Goal: Task Accomplishment & Management: Complete application form

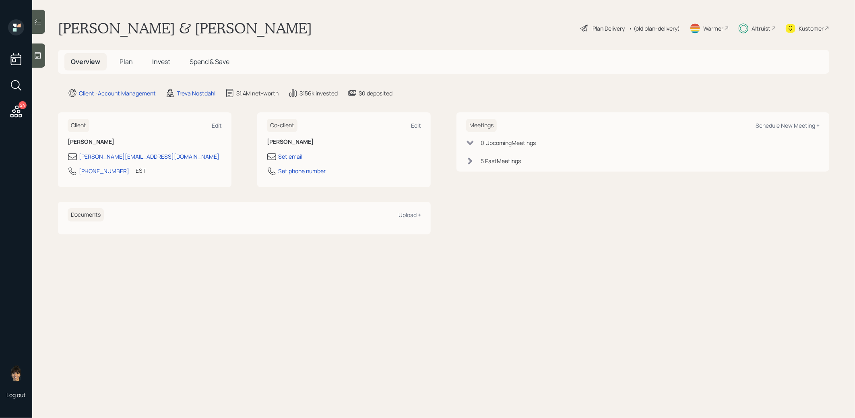
click at [130, 60] on span "Plan" at bounding box center [125, 61] width 13 height 9
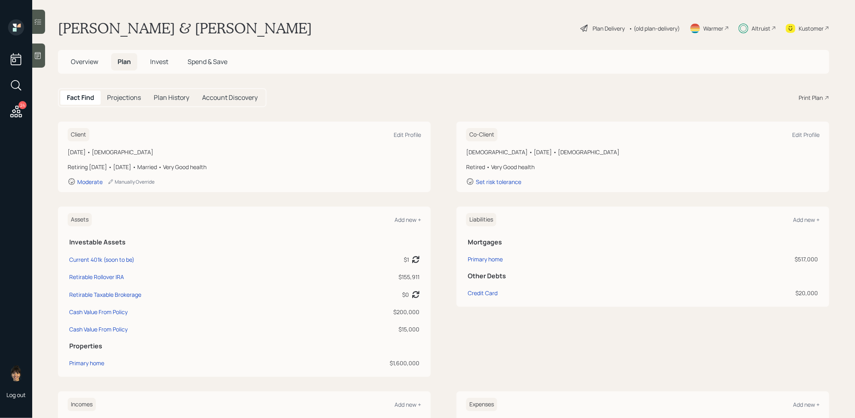
click at [157, 62] on span "Invest" at bounding box center [159, 61] width 18 height 9
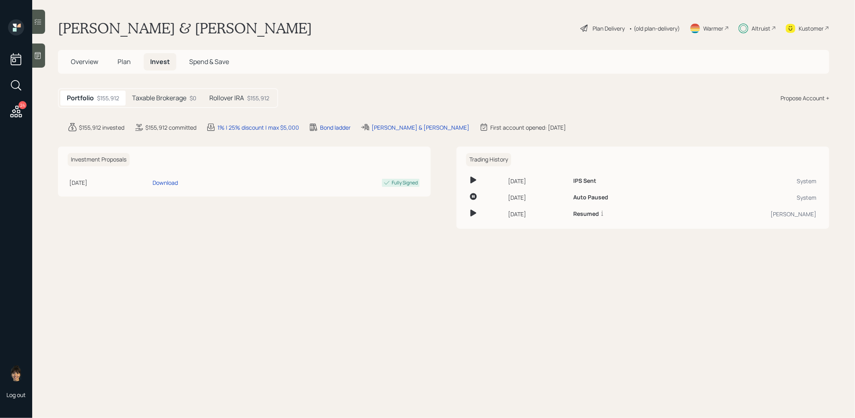
click at [122, 64] on span "Plan" at bounding box center [123, 61] width 13 height 9
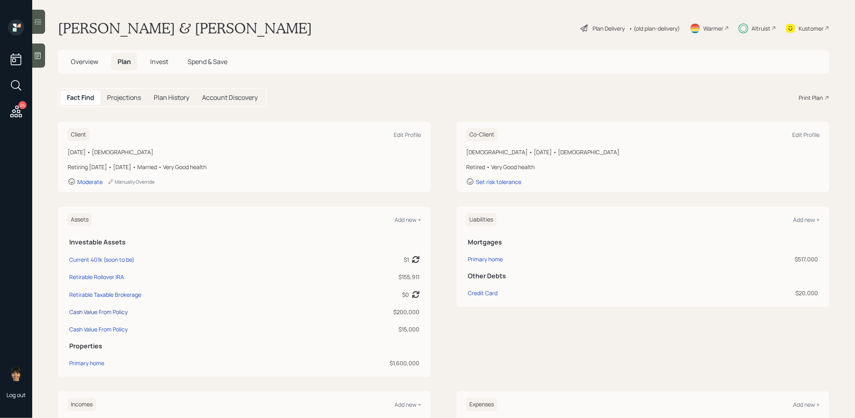
click at [89, 313] on div "Cash Value From Policy" at bounding box center [98, 311] width 58 height 8
select select "roth_ira"
select select "balanced"
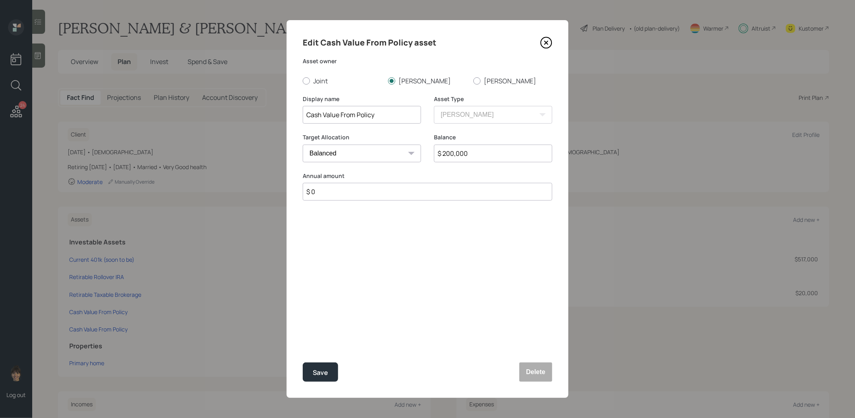
click at [546, 44] on icon at bounding box center [546, 43] width 12 height 12
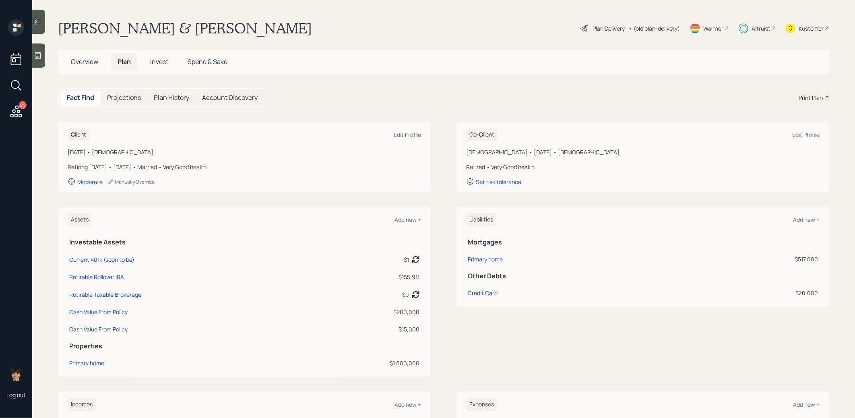
click at [102, 330] on div "Cash Value From Policy" at bounding box center [98, 329] width 58 height 8
select select "roth_ira"
select select "balanced"
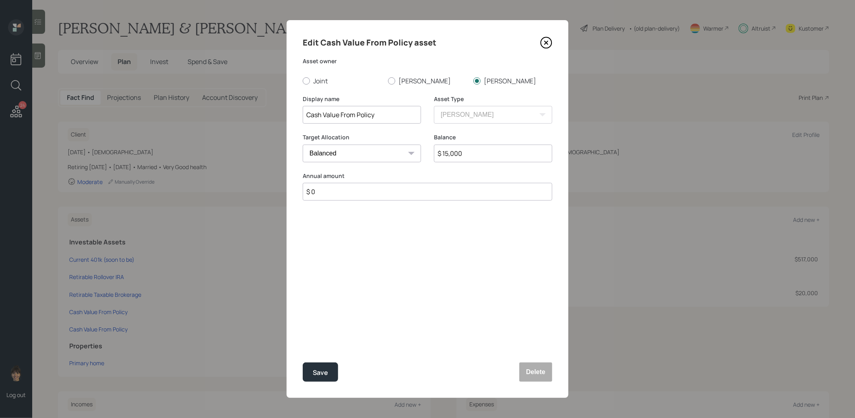
click at [544, 41] on icon at bounding box center [546, 43] width 12 height 12
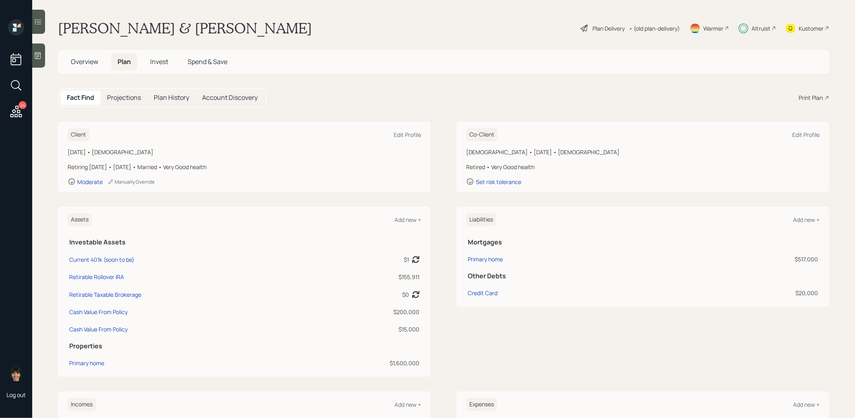
click at [616, 26] on div "Plan Delivery" at bounding box center [608, 28] width 32 height 8
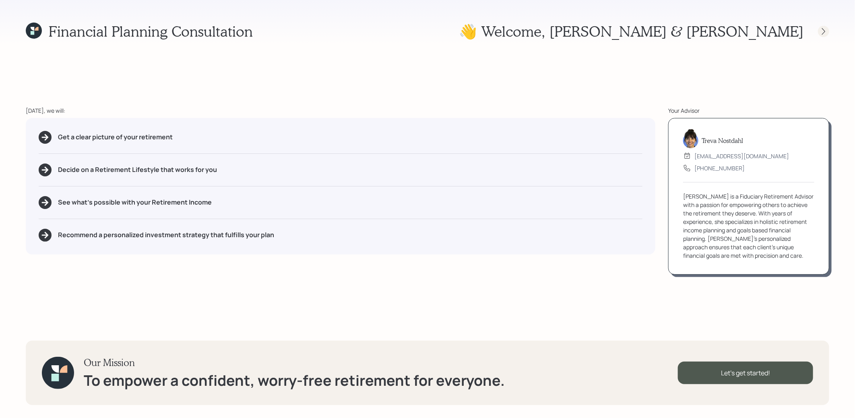
click at [824, 31] on icon at bounding box center [823, 31] width 8 height 8
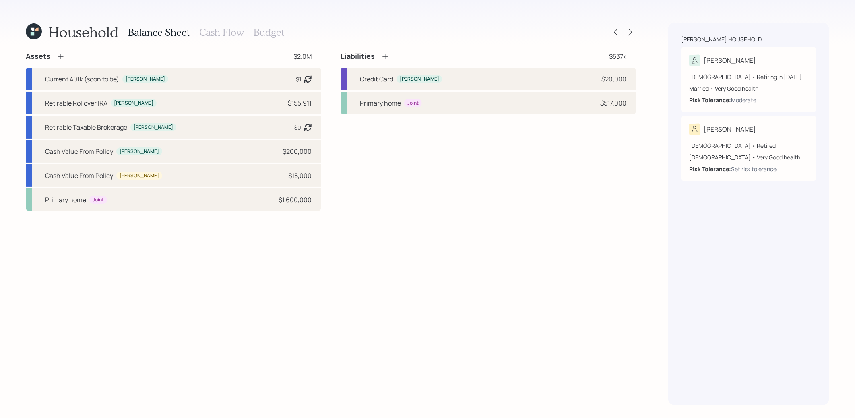
click at [262, 34] on h3 "Budget" at bounding box center [268, 33] width 31 height 12
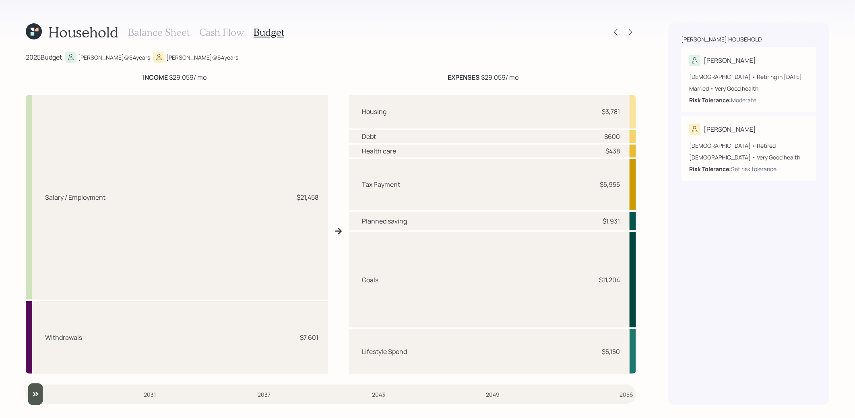
click at [32, 33] on icon at bounding box center [33, 34] width 4 height 4
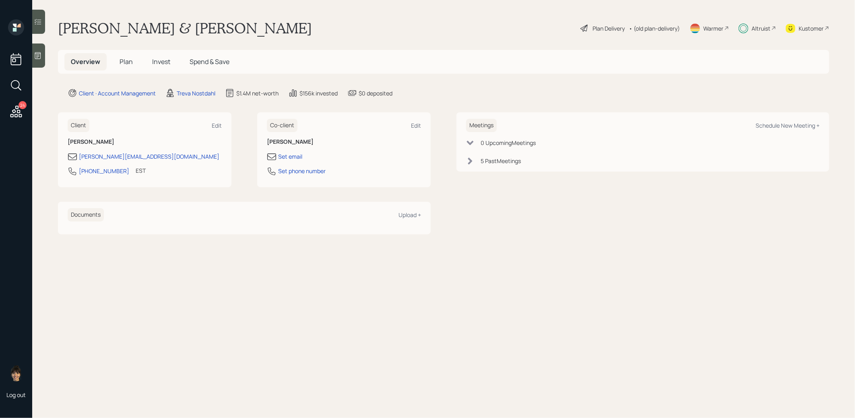
click at [164, 63] on span "Invest" at bounding box center [161, 61] width 18 height 9
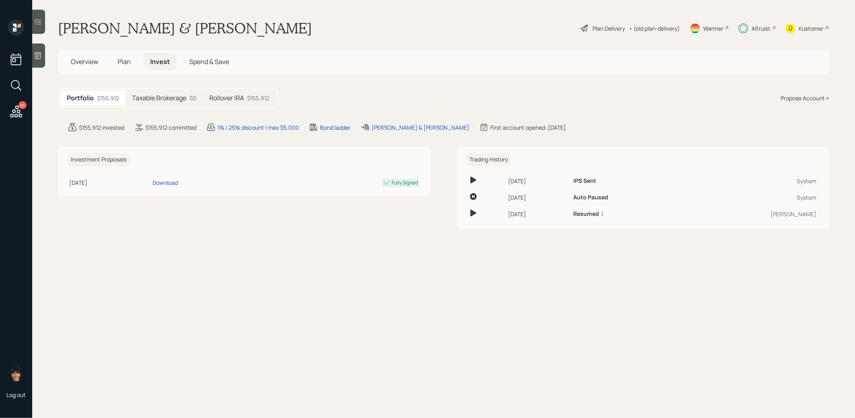
click at [222, 93] on div "Rollover IRA $155,912" at bounding box center [239, 98] width 73 height 15
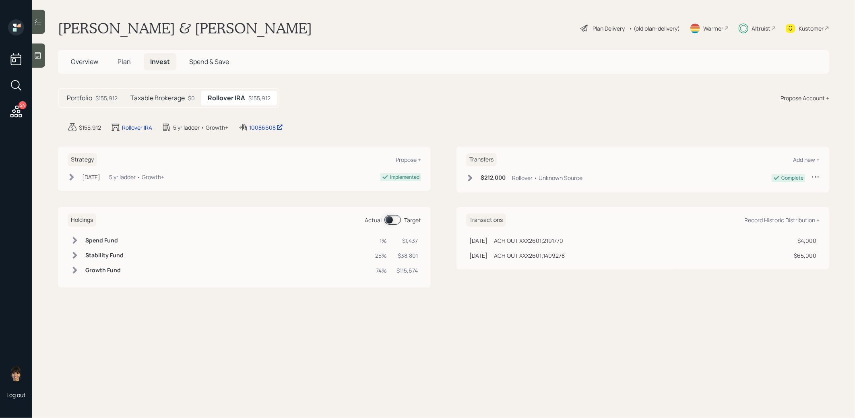
click at [386, 218] on span at bounding box center [392, 220] width 16 height 10
click at [395, 219] on span at bounding box center [392, 220] width 16 height 10
click at [604, 29] on div "Plan Delivery" at bounding box center [608, 28] width 32 height 8
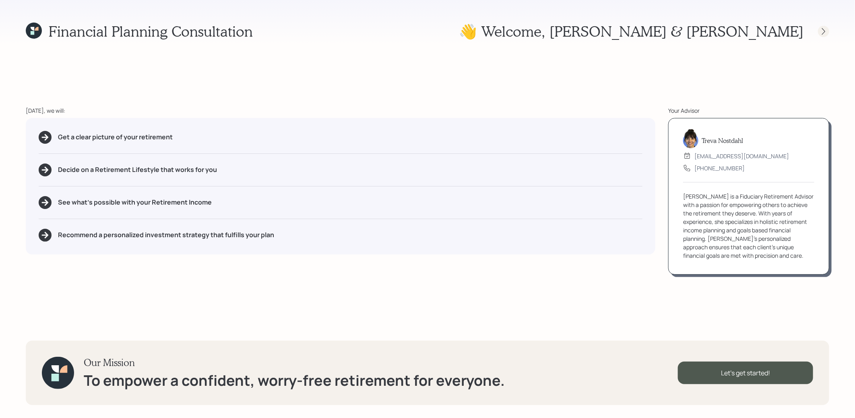
click at [824, 28] on icon at bounding box center [823, 31] width 8 height 8
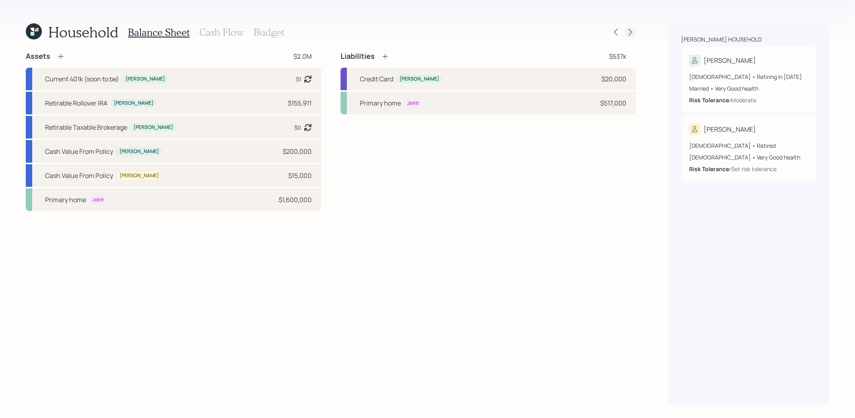
click at [630, 33] on icon at bounding box center [629, 32] width 3 height 7
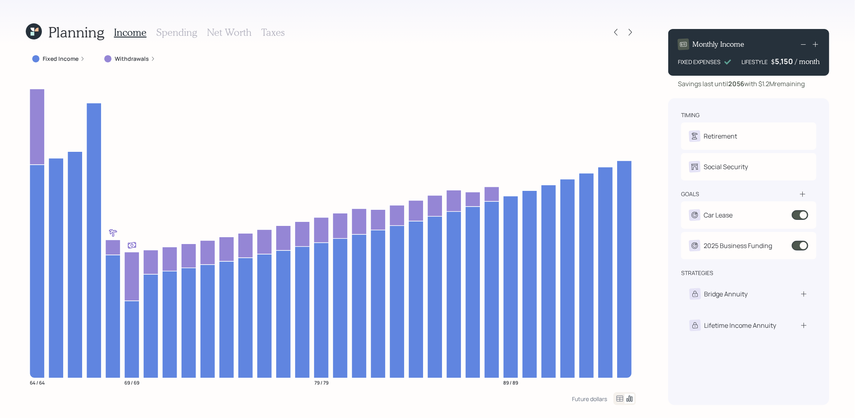
click at [38, 31] on icon at bounding box center [37, 30] width 4 height 4
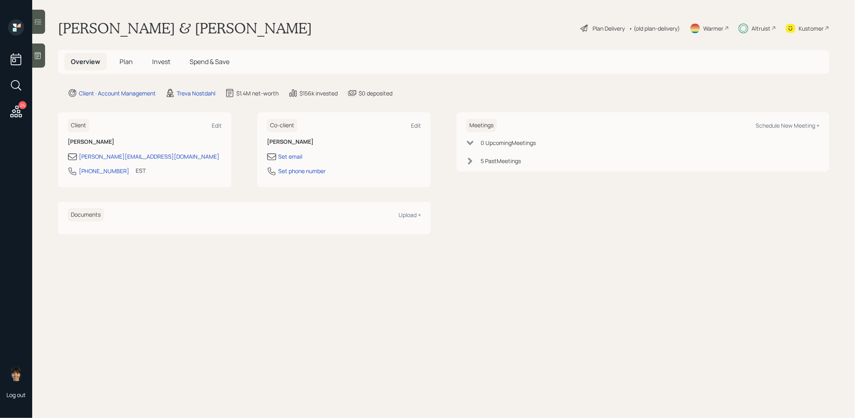
click at [164, 62] on span "Invest" at bounding box center [161, 61] width 18 height 9
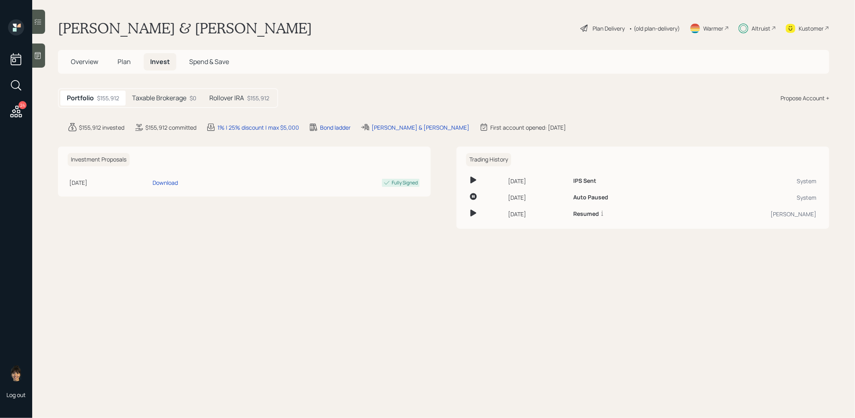
click at [247, 100] on div "Rollover IRA $155,912" at bounding box center [239, 98] width 73 height 15
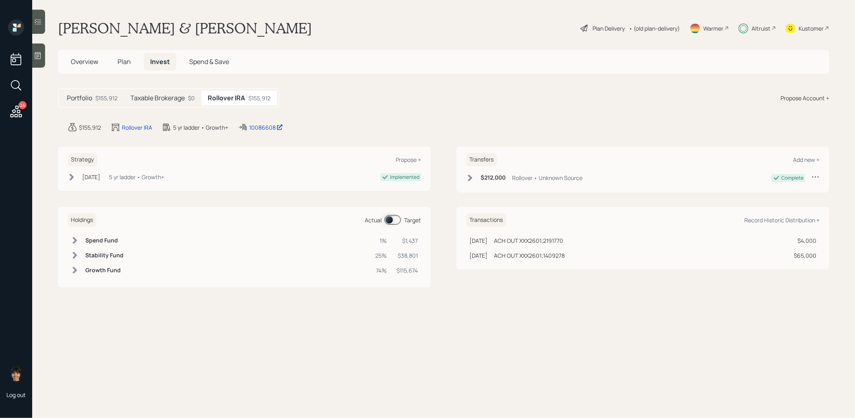
click at [388, 219] on span at bounding box center [392, 220] width 16 height 10
click at [125, 63] on span "Plan" at bounding box center [123, 61] width 13 height 9
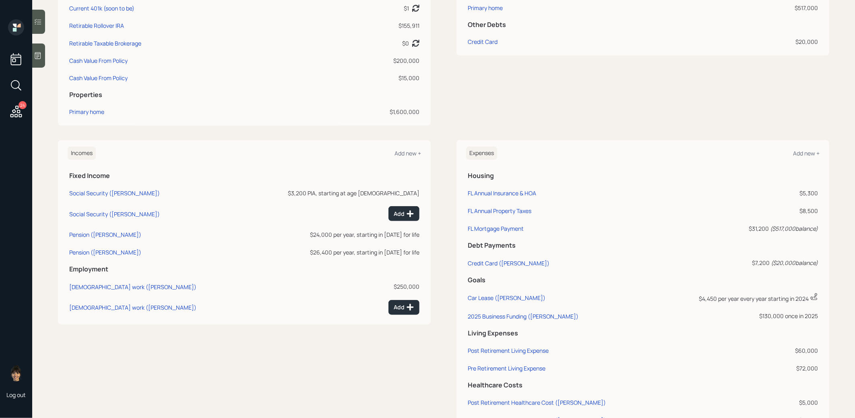
scroll to position [271, 0]
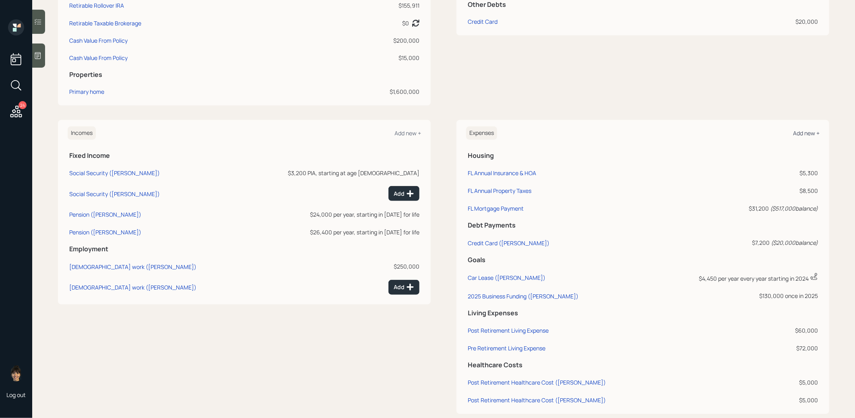
click at [811, 135] on div "Add new +" at bounding box center [806, 133] width 27 height 8
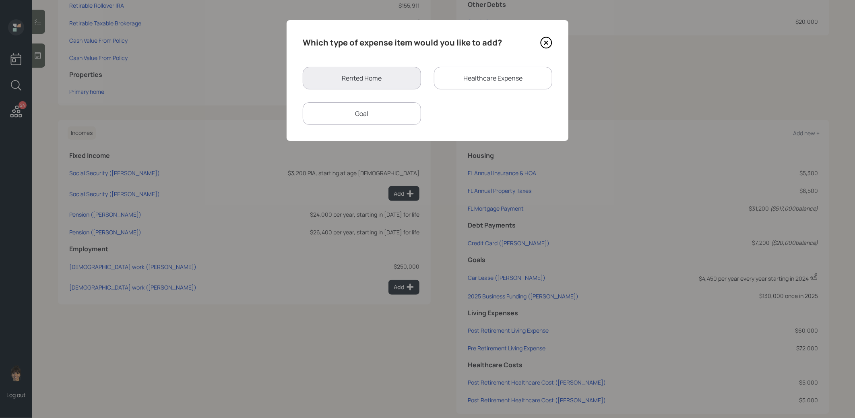
click at [367, 119] on div "Goal" at bounding box center [362, 113] width 118 height 23
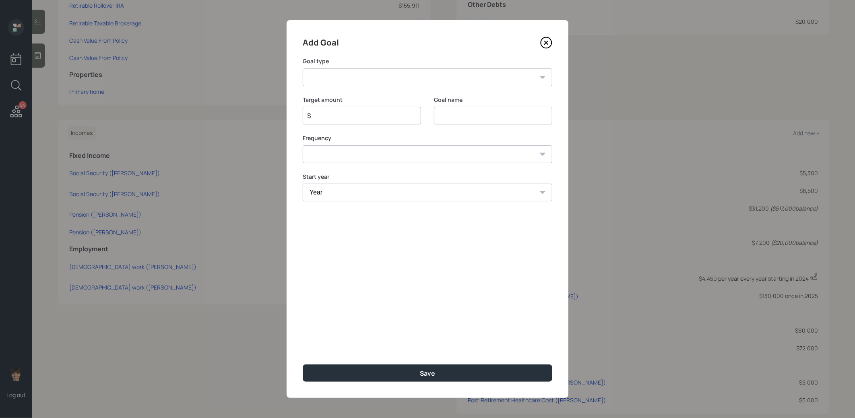
click at [410, 78] on select "Create an emergency fund Donate to charity Purchase a home Make a purchase Supp…" at bounding box center [427, 77] width 249 height 18
select select "other"
click at [303, 68] on select "Create an emergency fund Donate to charity Purchase a home Make a purchase Supp…" at bounding box center [427, 77] width 249 height 18
click at [498, 115] on input "Other" at bounding box center [493, 116] width 118 height 18
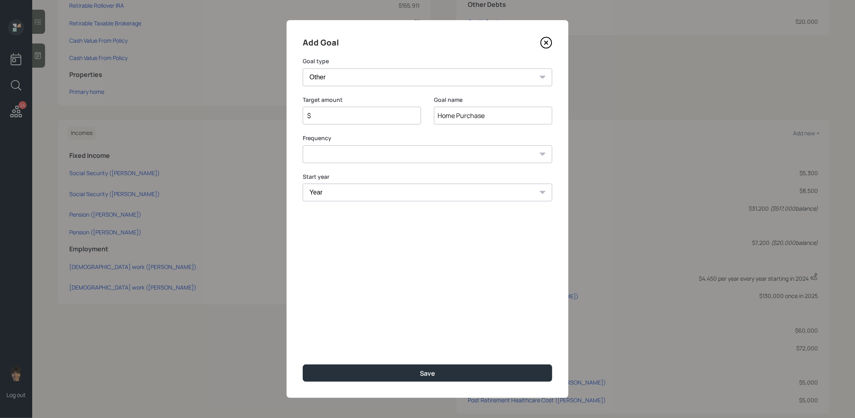
type input "Home Purchase"
click at [396, 117] on input "$" at bounding box center [358, 116] width 105 height 10
type input "$ 90,000"
click at [371, 152] on select "One time Every 1 year Every 2 years Every 3 years Every 4 years Every 5 years E…" at bounding box center [427, 154] width 249 height 18
select select "0"
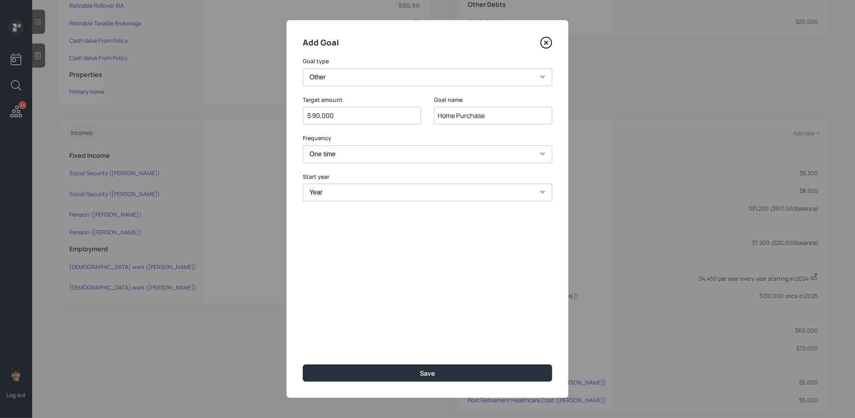
click at [303, 145] on select "One time Every 1 year Every 2 years Every 3 years Every 4 years Every 5 years E…" at bounding box center [427, 154] width 249 height 18
click at [350, 189] on select "Year [DATE] 2026 2027 2028 2029 2030 2031 2032 2033 2034 2035 2036 2037 2038 20…" at bounding box center [427, 192] width 249 height 18
select select "2025"
click at [303, 183] on select "Year [DATE] 2026 2027 2028 2029 2030 2031 2032 2033 2034 2035 2036 2037 2038 20…" at bounding box center [427, 192] width 249 height 18
click at [364, 372] on button "Save" at bounding box center [427, 372] width 249 height 17
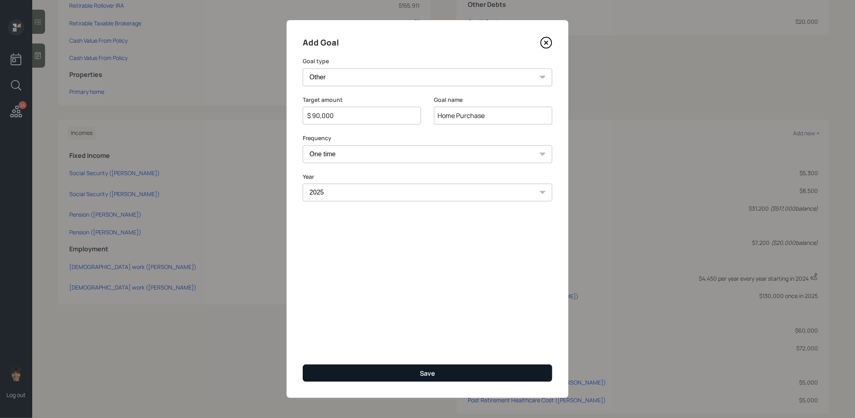
type input "$"
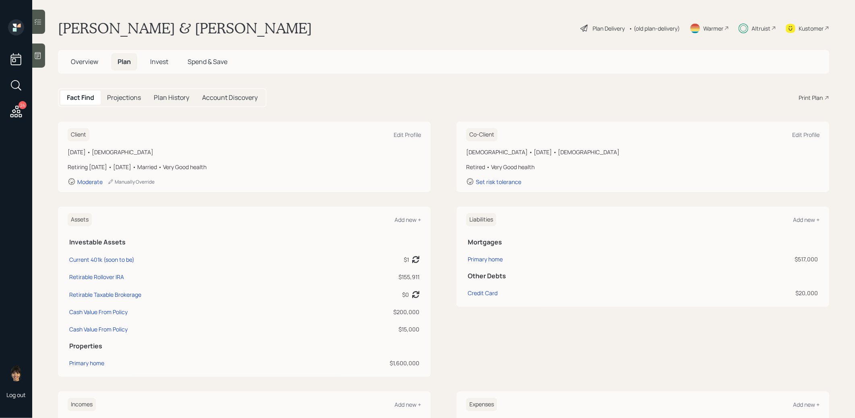
click at [161, 59] on span "Invest" at bounding box center [159, 61] width 18 height 9
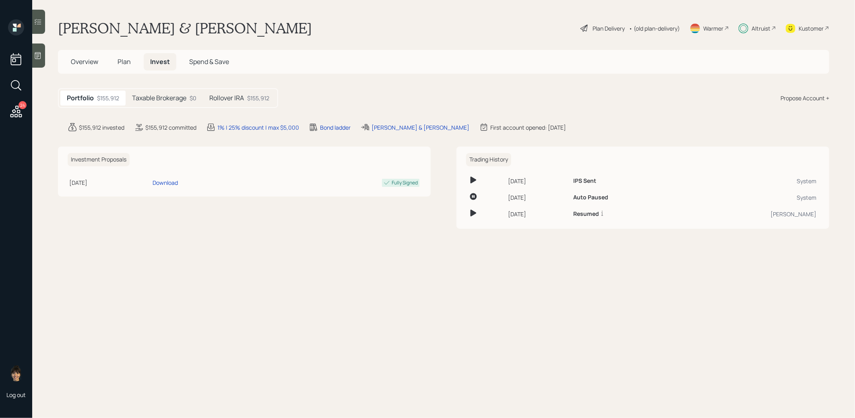
click at [235, 99] on h5 "Rollover IRA" at bounding box center [226, 98] width 35 height 8
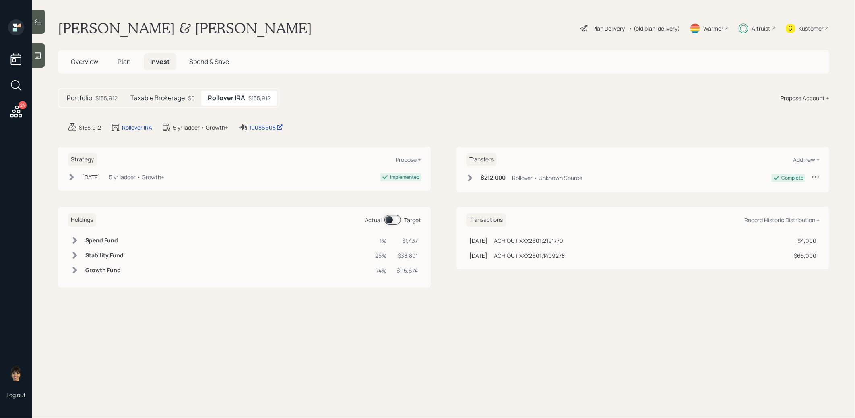
click at [387, 219] on span at bounding box center [392, 220] width 16 height 10
click at [395, 218] on span at bounding box center [392, 220] width 16 height 10
click at [388, 220] on span at bounding box center [392, 220] width 16 height 10
click at [396, 220] on span at bounding box center [392, 220] width 16 height 10
click at [121, 60] on span "Plan" at bounding box center [123, 61] width 13 height 9
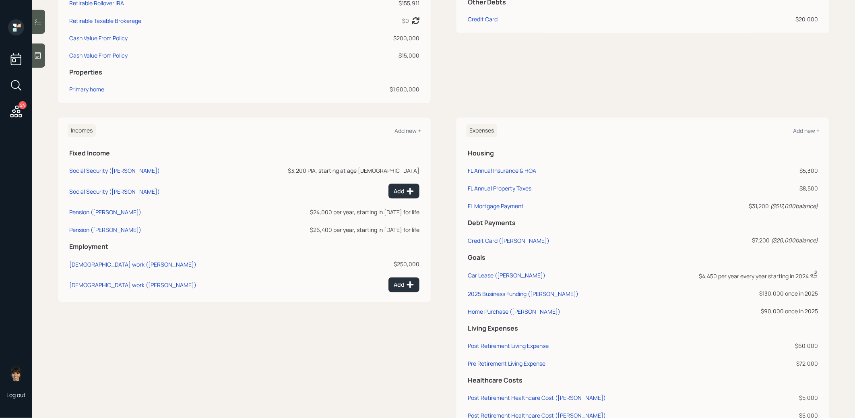
scroll to position [305, 0]
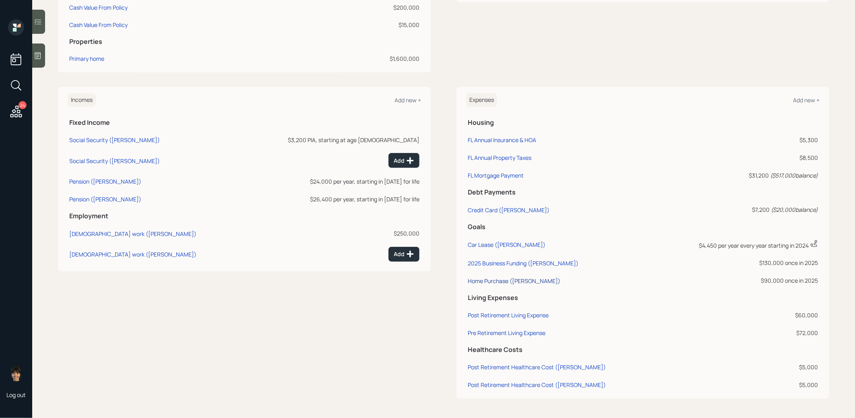
click at [489, 281] on div "Home Purchase (Peter)" at bounding box center [513, 281] width 93 height 8
select select "0"
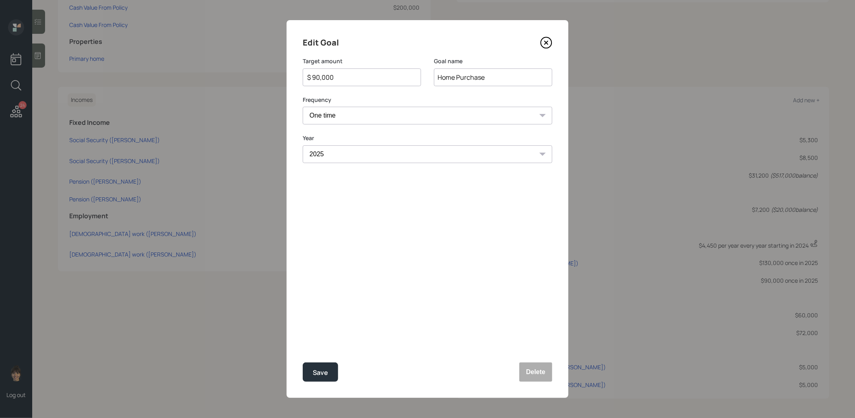
click at [341, 78] on input "$ 90,000" at bounding box center [358, 77] width 105 height 10
click at [318, 373] on div "Save" at bounding box center [320, 372] width 15 height 11
type input "$ 90,000"
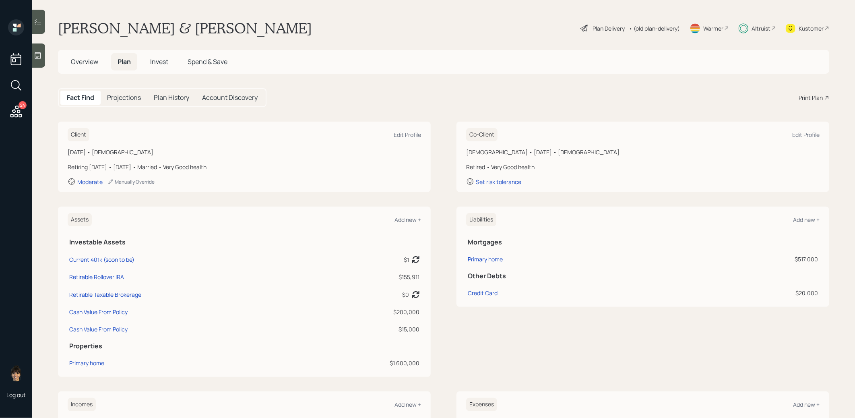
click at [159, 58] on span "Invest" at bounding box center [159, 61] width 18 height 9
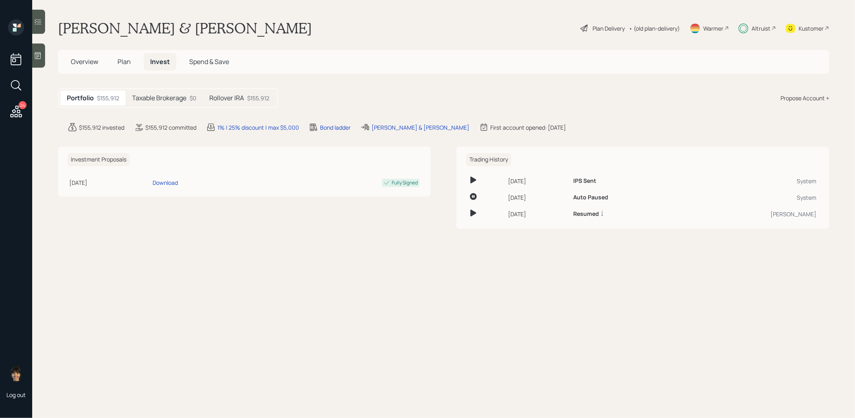
click at [233, 94] on h5 "Rollover IRA" at bounding box center [226, 98] width 35 height 8
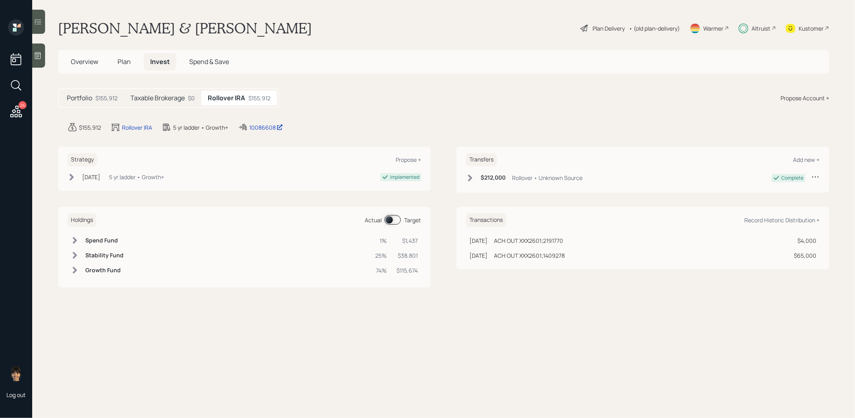
click at [388, 219] on span at bounding box center [392, 220] width 16 height 10
click at [397, 219] on span at bounding box center [392, 220] width 16 height 10
click at [39, 22] on icon at bounding box center [38, 22] width 7 height 6
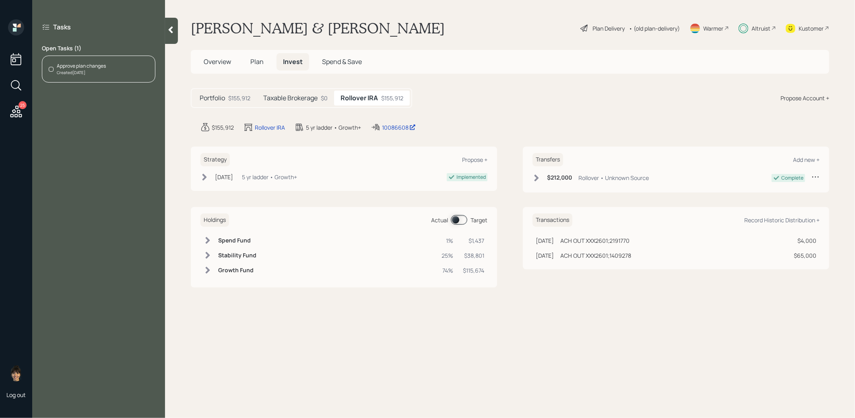
click at [131, 65] on div "Approve plan changes Created Today" at bounding box center [98, 69] width 113 height 27
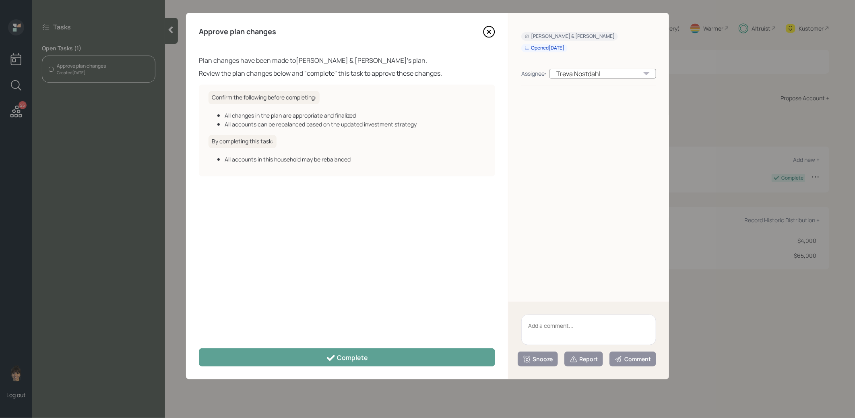
click at [572, 323] on textarea at bounding box center [588, 329] width 135 height 31
click at [542, 335] on textarea "needs 90k for a 60 day rollover to buy a home in a anew state" at bounding box center [588, 329] width 135 height 31
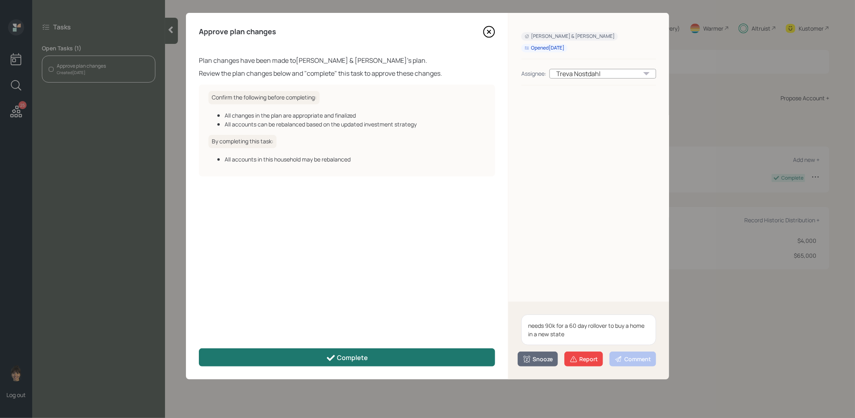
type textarea "needs 90k for a 60 day rollover to buy a home in a new state"
click at [402, 351] on button "Complete" at bounding box center [347, 357] width 296 height 18
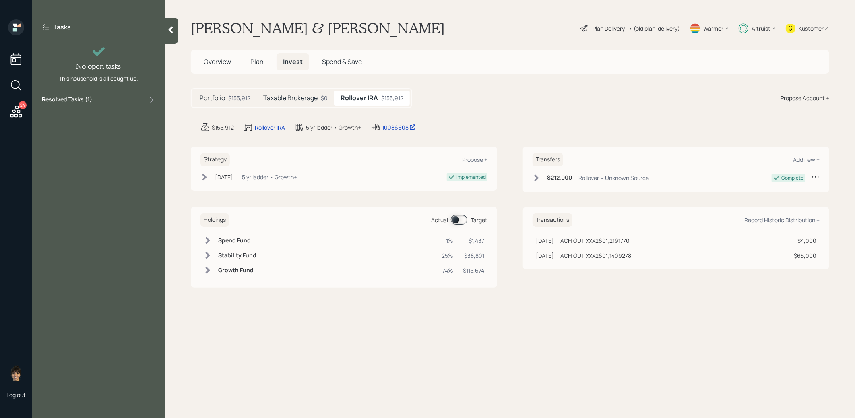
click at [170, 30] on icon at bounding box center [171, 30] width 4 height 7
